Goal: Task Accomplishment & Management: Use online tool/utility

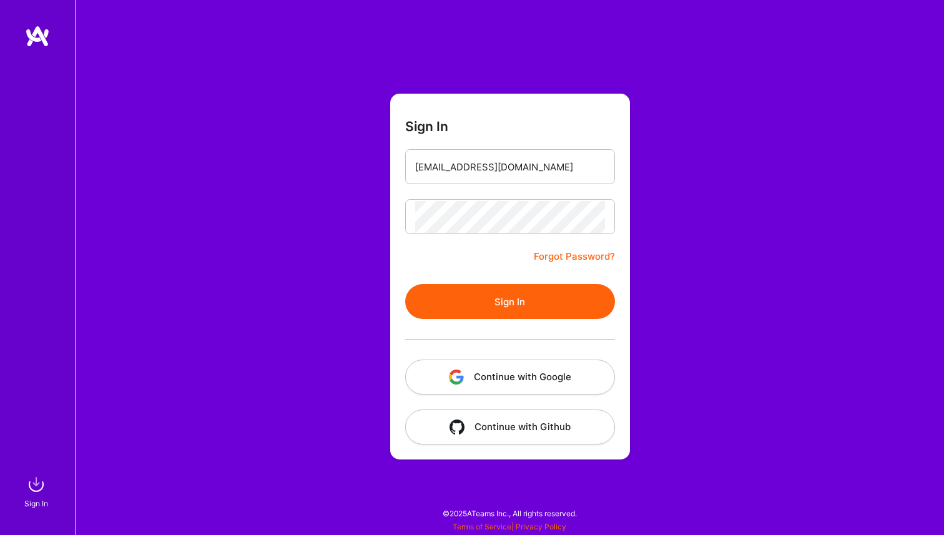
click at [499, 293] on button "Sign In" at bounding box center [510, 301] width 210 height 35
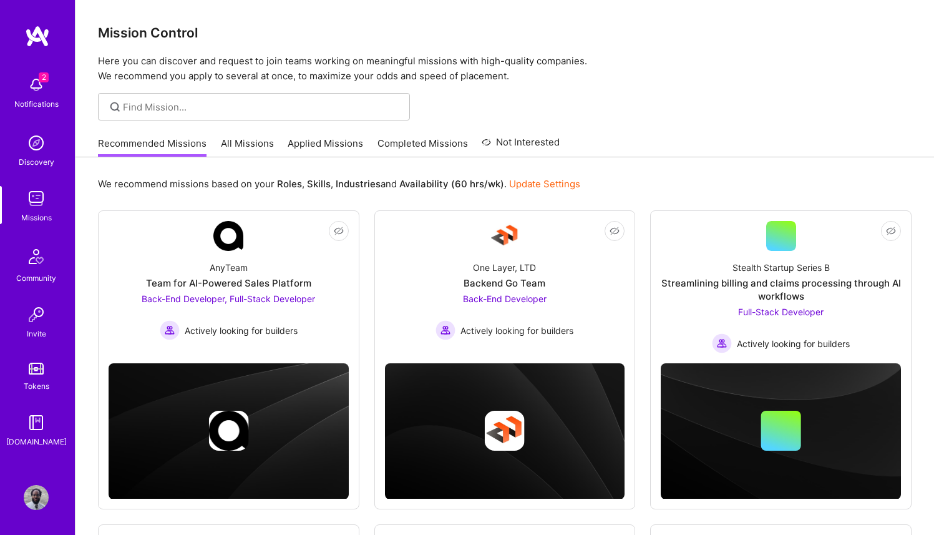
click at [242, 144] on link "All Missions" at bounding box center [247, 147] width 53 height 21
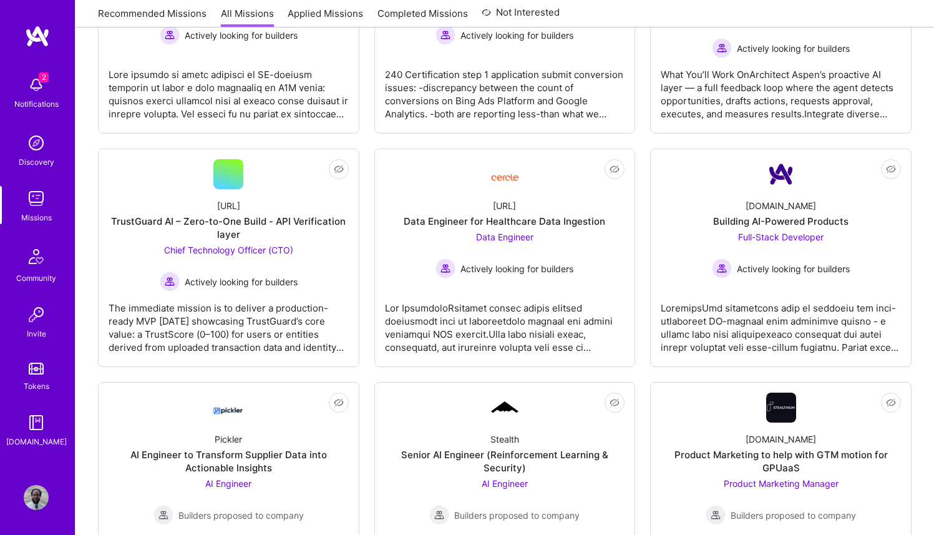
scroll to position [441, 0]
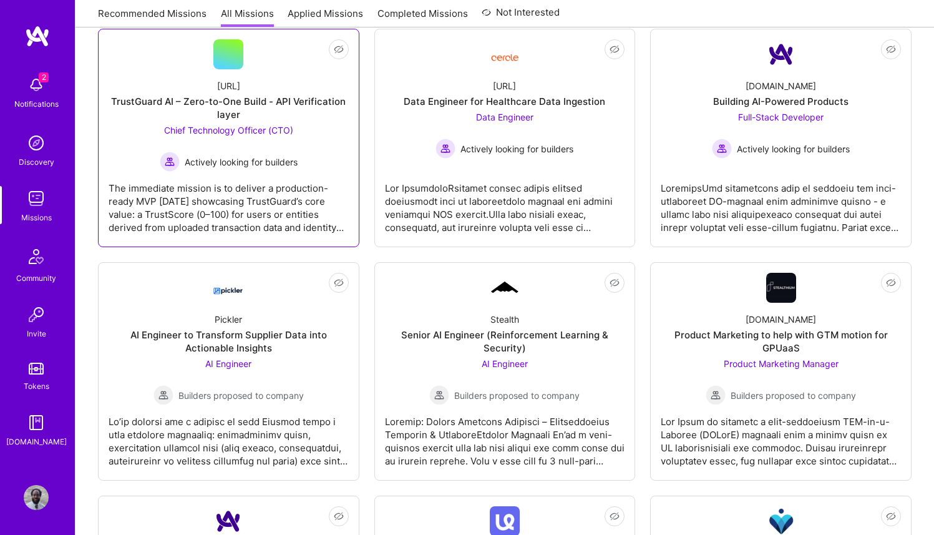
click at [240, 129] on span "Chief Technology Officer (CTO)" at bounding box center [228, 130] width 129 height 11
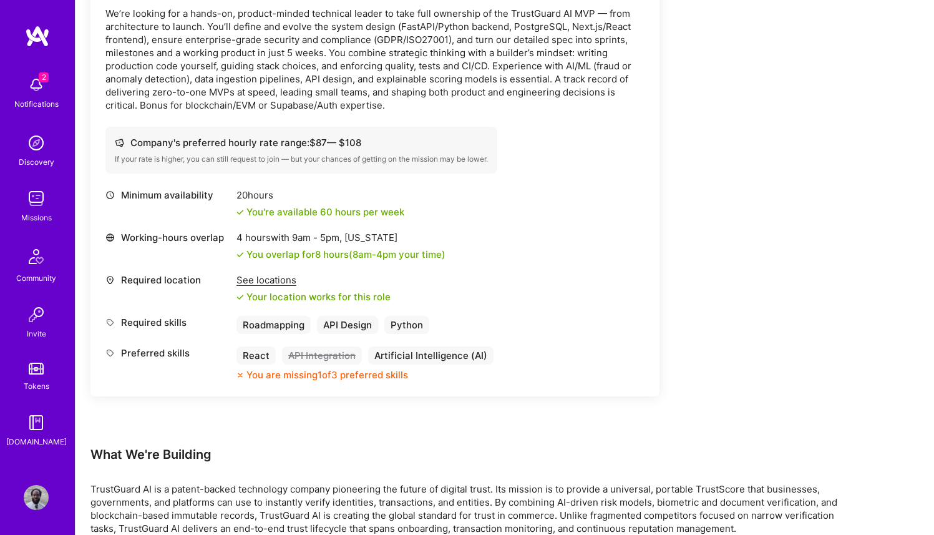
scroll to position [427, 0]
